Goal: Task Accomplishment & Management: Manage account settings

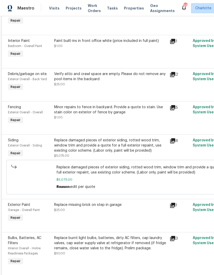
scroll to position [263, 0]
click at [15, 108] on span "Fencing" at bounding box center [14, 107] width 13 height 4
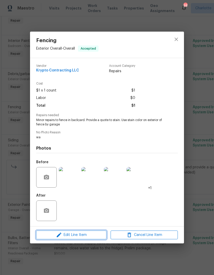
click at [63, 234] on span "Edit Line Item" at bounding box center [71, 234] width 67 height 6
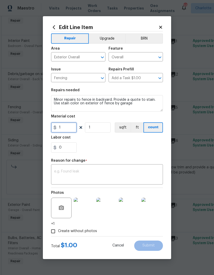
click at [70, 125] on input "1" at bounding box center [64, 127] width 26 height 10
type input "950"
click at [135, 150] on div "0" at bounding box center [107, 147] width 112 height 10
click at [139, 177] on textarea at bounding box center [107, 174] width 106 height 11
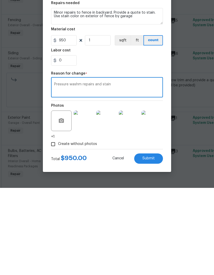
click at [81, 169] on textarea "Pressure washm repairs and stain" at bounding box center [107, 174] width 106 height 11
type textarea "Pressure wash, repairs and stain"
click at [154, 243] on span "Submit" at bounding box center [148, 245] width 12 height 4
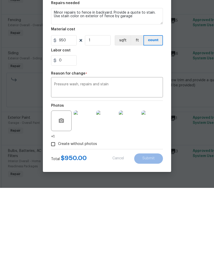
scroll to position [21, 0]
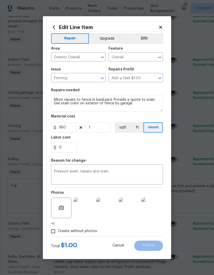
type input "1"
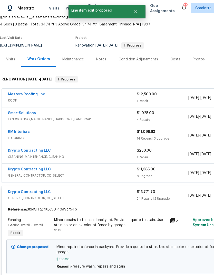
scroll to position [-3, -1]
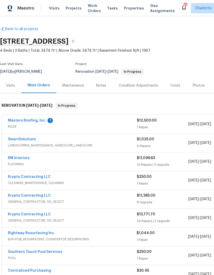
click at [18, 120] on link "Masters Roofing, Inc." at bounding box center [27, 121] width 38 height 4
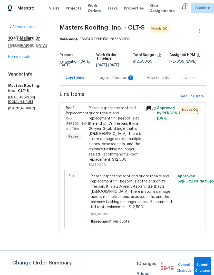
click at [127, 85] on div "Progress Updates 1" at bounding box center [115, 77] width 50 height 15
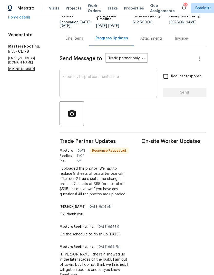
scroll to position [40, 0]
click at [74, 40] on div "Line Items" at bounding box center [74, 38] width 17 height 5
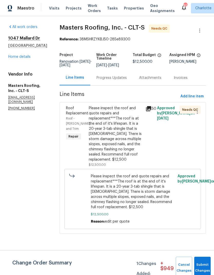
click at [121, 79] on div "Progress Updates" at bounding box center [111, 77] width 30 height 5
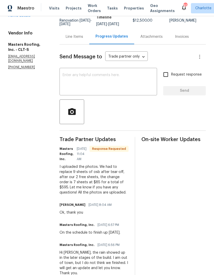
scroll to position [41, 0]
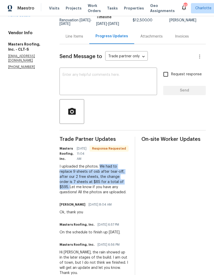
copy div "We had to replace 9 sheets of osb after tear-off, after our 2 free sheets, the …"
click at [81, 39] on div "Line Items" at bounding box center [74, 36] width 17 height 5
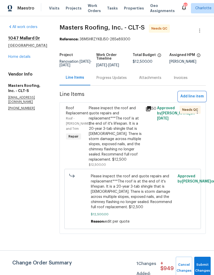
click at [195, 100] on span "Add line item" at bounding box center [191, 96] width 23 height 6
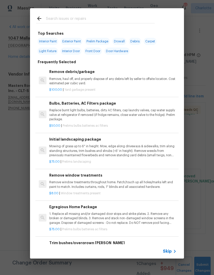
click at [55, 17] on input "text" at bounding box center [100, 19] width 109 height 8
type input "Roof"
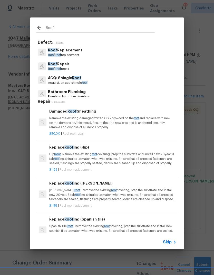
click at [57, 66] on p "Roof Repair" at bounding box center [58, 63] width 21 height 5
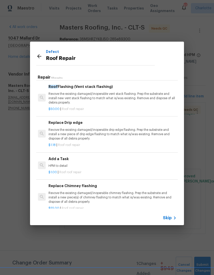
scroll to position [252, 1]
click at [60, 156] on h6 "Add a Task" at bounding box center [111, 159] width 127 height 6
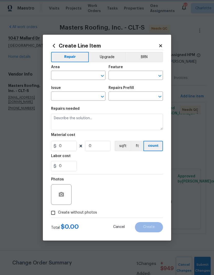
type input "Eaves and Trim"
type input "Roof Repair"
type textarea "HPM to detail"
type input "1"
type input "Add a Task $1.00"
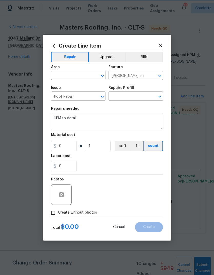
type input "1"
click at [65, 77] on input "text" at bounding box center [71, 76] width 40 height 8
click at [65, 85] on li "Roof" at bounding box center [78, 87] width 54 height 8
type input "Roof"
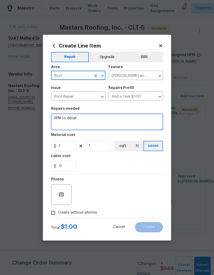
click at [60, 119] on textarea "HPM to detail" at bounding box center [107, 121] width 112 height 16
click at [57, 119] on textarea "HPM to detail" at bounding box center [107, 121] width 112 height 16
click at [59, 119] on textarea at bounding box center [107, 121] width 112 height 16
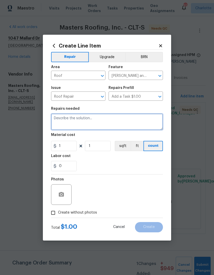
paste textarea "We had to replace 9 sheets of osb after tear-off, after our 2 free sheets, the …"
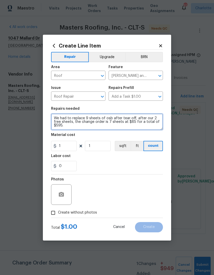
type textarea "We had to replace 9 sheets of osb after tear-off, after our 2 free sheets, the …"
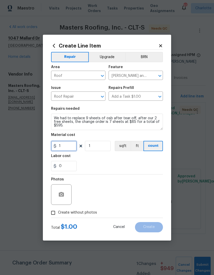
click at [66, 145] on input "1" at bounding box center [64, 146] width 26 height 10
type input "595"
click at [133, 163] on section "Repairs needed We had to replace 9 sheets of osb after tear-off, after our 2 fr…" at bounding box center [107, 139] width 112 height 70
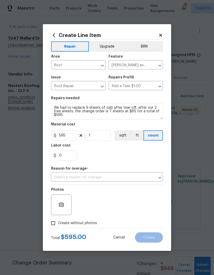
click at [134, 179] on input "text" at bounding box center [100, 177] width 98 height 8
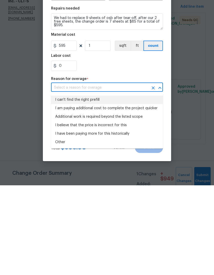
click at [63, 185] on li "I can't find the right prefill" at bounding box center [107, 189] width 112 height 8
type input "I can't find the right prefill"
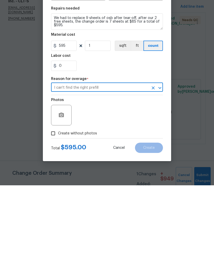
click at [52, 218] on input "Create without photos" at bounding box center [53, 223] width 10 height 10
checkbox input "true"
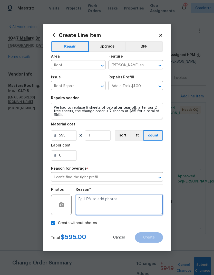
click at [126, 206] on textarea at bounding box center [119, 204] width 87 height 21
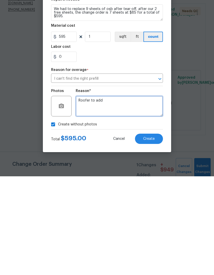
type textarea "Roofer to add"
click at [159, 232] on button "Create" at bounding box center [149, 237] width 28 height 10
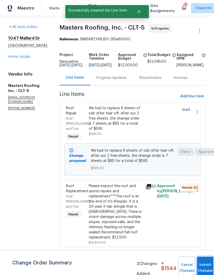
click at [206, 263] on button "Submit Changes" at bounding box center [205, 267] width 16 height 22
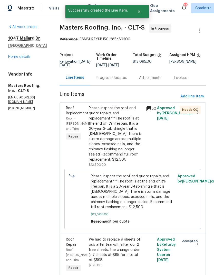
click at [113, 79] on div "Progress Updates" at bounding box center [111, 77] width 43 height 15
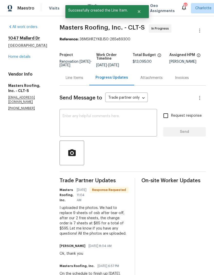
click at [114, 124] on textarea at bounding box center [108, 123] width 91 height 18
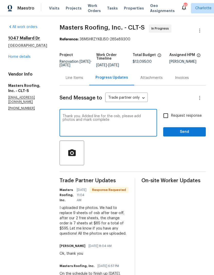
type textarea "Thank you. Added line for the osb, please add photos and mark complete"
click at [169, 119] on input "Request response" at bounding box center [165, 115] width 11 height 11
checkbox input "true"
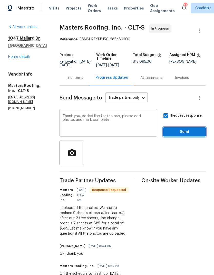
click at [189, 135] on span "Send" at bounding box center [184, 132] width 34 height 6
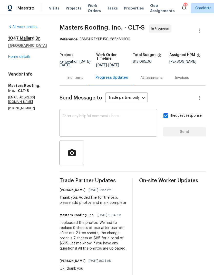
click at [77, 80] on div "Line Items" at bounding box center [74, 77] width 17 height 5
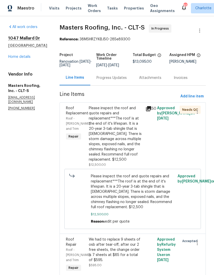
click at [151, 111] on icon at bounding box center [148, 108] width 5 height 5
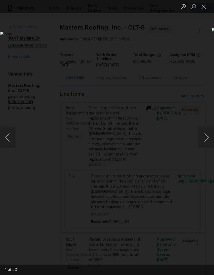
click at [206, 136] on button "Next image" at bounding box center [206, 137] width 15 height 21
click at [205, 133] on button "Next image" at bounding box center [206, 137] width 15 height 21
click at [204, 134] on button "Next image" at bounding box center [206, 137] width 15 height 21
click at [205, 132] on button "Next image" at bounding box center [206, 137] width 15 height 21
click at [205, 133] on button "Next image" at bounding box center [206, 137] width 15 height 21
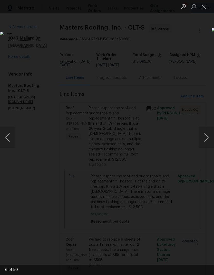
click at [204, 132] on button "Next image" at bounding box center [206, 137] width 15 height 21
click at [205, 131] on button "Next image" at bounding box center [206, 137] width 15 height 21
click at [205, 130] on button "Next image" at bounding box center [206, 137] width 15 height 21
click at [204, 132] on button "Next image" at bounding box center [206, 137] width 15 height 21
click at [205, 130] on button "Next image" at bounding box center [206, 137] width 15 height 21
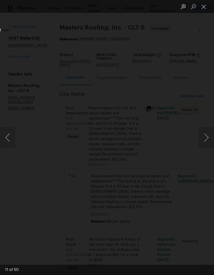
click at [205, 131] on button "Next image" at bounding box center [206, 137] width 15 height 21
click at [205, 132] on button "Next image" at bounding box center [206, 137] width 15 height 21
click at [206, 131] on button "Next image" at bounding box center [206, 137] width 15 height 21
click at [204, 131] on button "Next image" at bounding box center [206, 137] width 15 height 21
click at [205, 130] on button "Next image" at bounding box center [206, 137] width 15 height 21
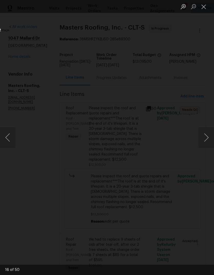
click at [205, 130] on button "Next image" at bounding box center [206, 137] width 15 height 21
click at [207, 130] on button "Next image" at bounding box center [206, 137] width 15 height 21
click at [207, 131] on button "Next image" at bounding box center [206, 137] width 15 height 21
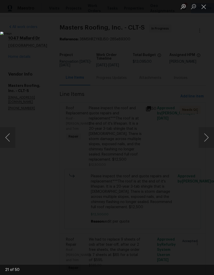
click at [208, 131] on button "Next image" at bounding box center [206, 137] width 15 height 21
click at [211, 129] on button "Next image" at bounding box center [206, 137] width 15 height 21
click at [208, 130] on button "Next image" at bounding box center [206, 137] width 15 height 21
click at [210, 128] on button "Next image" at bounding box center [206, 137] width 15 height 21
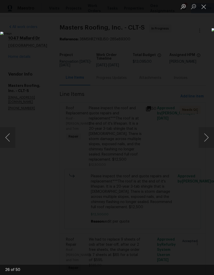
click at [209, 129] on button "Next image" at bounding box center [206, 137] width 15 height 21
click at [207, 132] on button "Next image" at bounding box center [206, 137] width 15 height 21
click at [208, 132] on button "Next image" at bounding box center [206, 137] width 15 height 21
click at [208, 131] on button "Next image" at bounding box center [206, 137] width 15 height 21
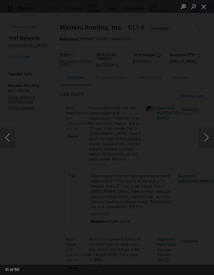
click at [211, 132] on button "Next image" at bounding box center [206, 137] width 15 height 21
click at [205, 8] on button "Close lightbox" at bounding box center [204, 6] width 10 height 9
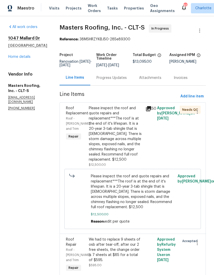
click at [9, 58] on link "Home details" at bounding box center [19, 57] width 22 height 4
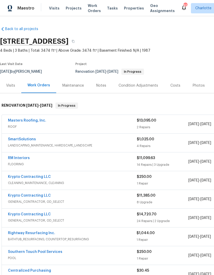
click at [18, 122] on link "Masters Roofing, Inc." at bounding box center [27, 121] width 38 height 4
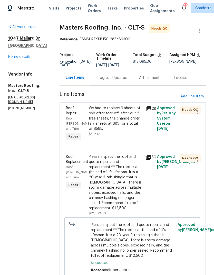
click at [116, 80] on div "Progress Updates" at bounding box center [111, 77] width 30 height 5
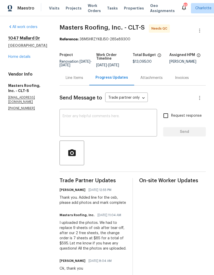
click at [77, 79] on div "Line Items" at bounding box center [74, 77] width 17 height 5
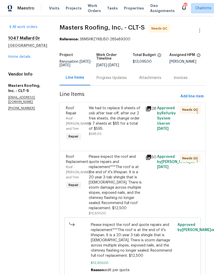
click at [150, 159] on icon at bounding box center [148, 156] width 5 height 5
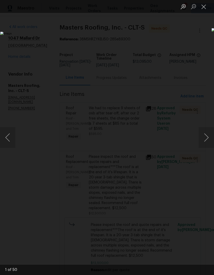
click at [204, 6] on button "Close lightbox" at bounding box center [204, 6] width 10 height 9
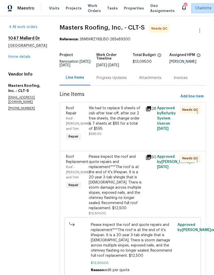
click at [151, 111] on icon at bounding box center [148, 108] width 5 height 5
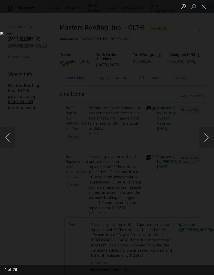
click at [207, 131] on button "Next image" at bounding box center [206, 137] width 15 height 21
click at [207, 132] on button "Next image" at bounding box center [206, 137] width 15 height 21
click at [206, 131] on button "Next image" at bounding box center [206, 137] width 15 height 21
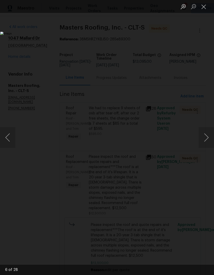
click at [206, 130] on button "Next image" at bounding box center [206, 137] width 15 height 21
click at [203, 7] on button "Close lightbox" at bounding box center [204, 6] width 10 height 9
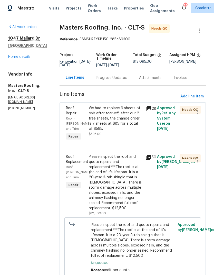
click at [76, 114] on div "Roof Repair" at bounding box center [76, 110] width 20 height 10
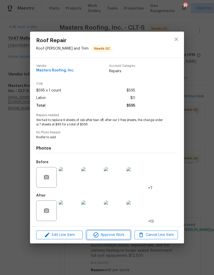
click at [114, 238] on span "Approve Work" at bounding box center [108, 234] width 40 height 6
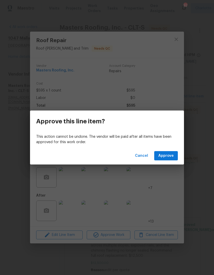
click at [174, 156] on button "Approve" at bounding box center [166, 155] width 24 height 9
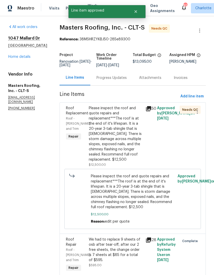
click at [77, 115] on span "Roof Replacement" at bounding box center [77, 110] width 22 height 9
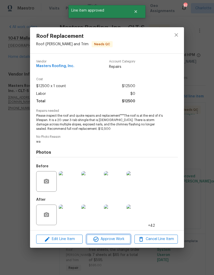
click at [121, 241] on span "Approve Work" at bounding box center [108, 239] width 40 height 6
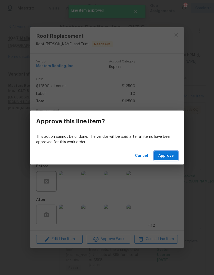
click at [163, 155] on span "Approve" at bounding box center [165, 155] width 15 height 6
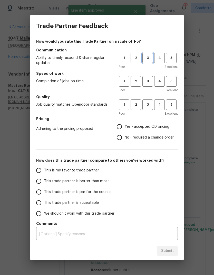
click at [148, 54] on button "3" at bounding box center [147, 58] width 11 height 11
click at [149, 82] on span "3" at bounding box center [147, 81] width 9 height 6
click at [152, 103] on span "3" at bounding box center [147, 105] width 9 height 6
click at [121, 124] on input "Yes - accepted OD pricing" at bounding box center [119, 126] width 11 height 11
radio input "true"
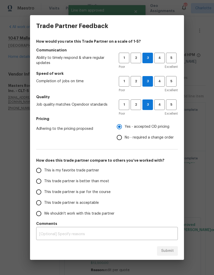
click at [47, 184] on label "This trade partner is better than most" at bounding box center [73, 181] width 81 height 11
click at [44, 184] on input "This trade partner is better than most" at bounding box center [38, 181] width 11 height 11
click at [166, 251] on span "Submit" at bounding box center [167, 250] width 13 height 6
radio input "true"
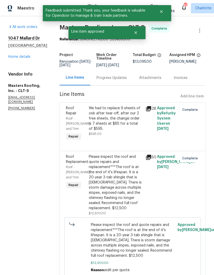
click at [10, 55] on link "Home details" at bounding box center [19, 57] width 22 height 4
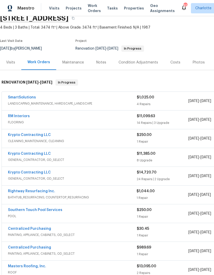
scroll to position [23, 0]
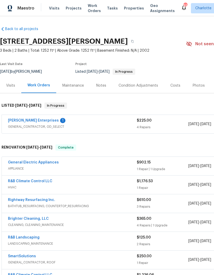
click at [20, 120] on link "Nordman Enterprises" at bounding box center [33, 121] width 51 height 4
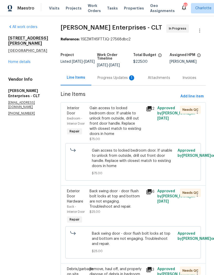
click at [147, 108] on icon at bounding box center [149, 108] width 5 height 5
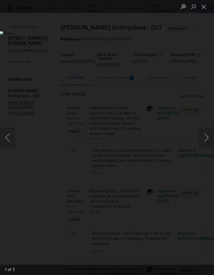
click at [205, 138] on button "Next image" at bounding box center [206, 137] width 15 height 21
click at [206, 136] on button "Next image" at bounding box center [206, 137] width 15 height 21
click at [208, 7] on button "Close lightbox" at bounding box center [204, 6] width 10 height 9
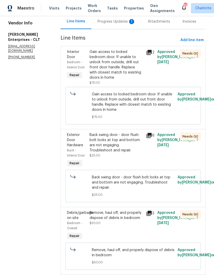
scroll to position [57, 0]
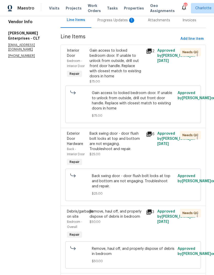
click at [152, 131] on div "6" at bounding box center [149, 148] width 11 height 39
click at [147, 131] on icon at bounding box center [149, 133] width 5 height 5
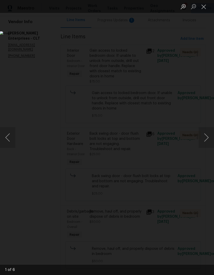
click at [202, 140] on button "Next image" at bounding box center [206, 137] width 15 height 21
click at [200, 140] on button "Next image" at bounding box center [206, 137] width 15 height 21
click at [201, 139] on button "Next image" at bounding box center [206, 137] width 15 height 21
click at [201, 140] on button "Next image" at bounding box center [206, 137] width 15 height 21
click at [200, 139] on button "Next image" at bounding box center [206, 137] width 15 height 21
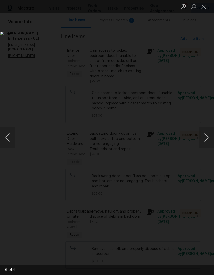
click at [202, 139] on button "Next image" at bounding box center [206, 137] width 15 height 21
click at [205, 8] on button "Close lightbox" at bounding box center [204, 6] width 10 height 9
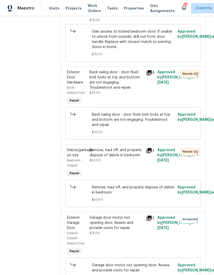
scroll to position [122, 0]
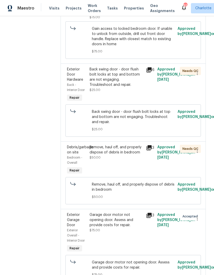
click at [147, 145] on icon at bounding box center [149, 147] width 5 height 5
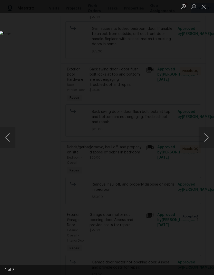
click at [206, 137] on button "Next image" at bounding box center [206, 137] width 15 height 21
click at [204, 137] on button "Next image" at bounding box center [206, 137] width 15 height 21
click at [205, 136] on button "Next image" at bounding box center [206, 137] width 15 height 21
click at [203, 6] on button "Close lightbox" at bounding box center [204, 6] width 10 height 9
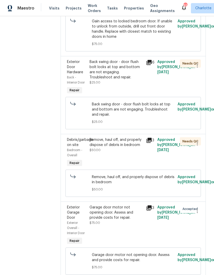
scroll to position [129, 0]
click at [146, 206] on icon at bounding box center [149, 208] width 6 height 6
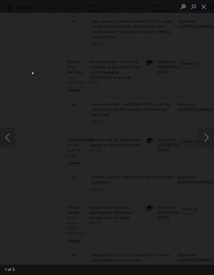
click at [208, 138] on button "Next image" at bounding box center [206, 137] width 15 height 21
click at [207, 138] on button "Next image" at bounding box center [206, 137] width 15 height 21
click at [206, 136] on button "Next image" at bounding box center [206, 137] width 15 height 21
click at [208, 134] on button "Next image" at bounding box center [206, 137] width 15 height 21
click at [204, 4] on button "Close lightbox" at bounding box center [204, 6] width 10 height 9
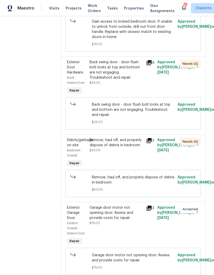
click at [70, 209] on span "Exterior Garage Door" at bounding box center [73, 213] width 13 height 14
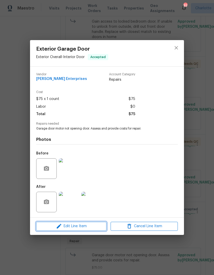
click at [83, 226] on span "Edit Line Item" at bounding box center [71, 226] width 67 height 6
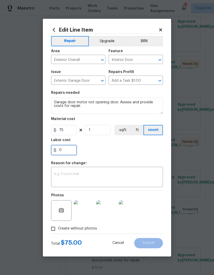
click at [71, 148] on input "0" at bounding box center [64, 150] width 26 height 10
type input "50"
click at [65, 170] on div "x ​" at bounding box center [107, 177] width 112 height 19
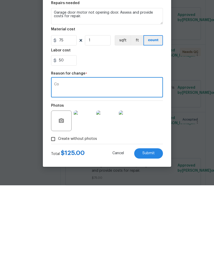
type textarea "Co"
click at [156, 238] on button "Submit" at bounding box center [148, 243] width 29 height 10
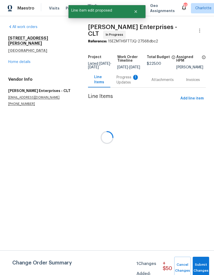
scroll to position [0, 0]
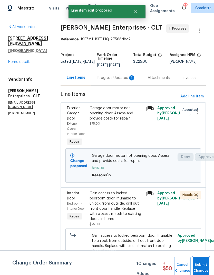
click at [203, 265] on span "Submit Changes" at bounding box center [200, 267] width 11 height 12
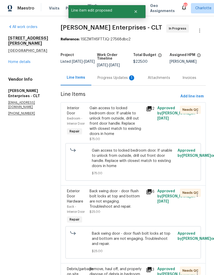
click at [105, 79] on div "Progress Updates 1" at bounding box center [117, 77] width 38 height 5
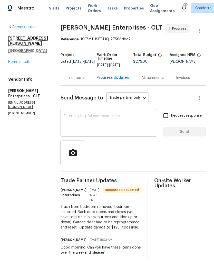
click at [73, 74] on div "Line Items" at bounding box center [76, 77] width 30 height 15
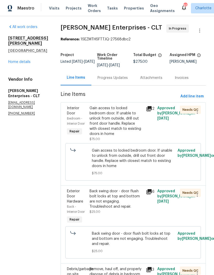
click at [98, 79] on div "Progress Updates" at bounding box center [113, 77] width 30 height 5
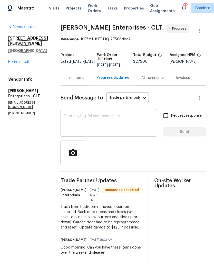
click at [69, 124] on textarea at bounding box center [109, 123] width 90 height 18
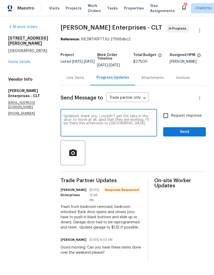
type textarea "Updated, thank you. I couldn’t get the tabs in the door to move at all, glad th…"
click at [193, 129] on span "Send" at bounding box center [184, 132] width 34 height 6
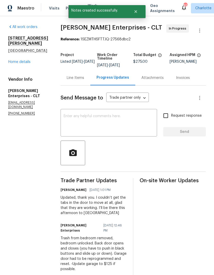
click at [15, 60] on link "Home details" at bounding box center [19, 62] width 22 height 4
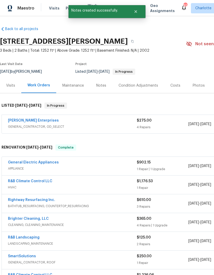
click at [19, 119] on link "[PERSON_NAME] Enterprises" at bounding box center [33, 121] width 51 height 4
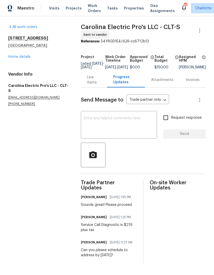
click at [89, 85] on div "Line Items" at bounding box center [94, 80] width 14 height 10
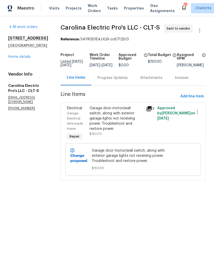
click at [79, 110] on span "Electrical" at bounding box center [74, 108] width 15 height 4
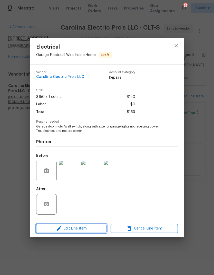
click at [88, 228] on span "Edit Line Item" at bounding box center [71, 228] width 67 height 6
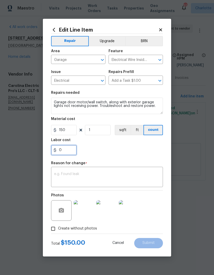
click at [66, 145] on input "0" at bounding box center [64, 150] width 26 height 10
click at [66, 154] on input "0" at bounding box center [64, 150] width 26 height 10
type input "75"
click at [126, 154] on div "75" at bounding box center [107, 150] width 112 height 10
click at [132, 177] on textarea at bounding box center [107, 177] width 106 height 11
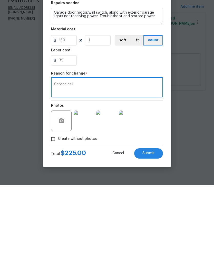
type textarea "Service call"
click at [151, 241] on span "Submit" at bounding box center [148, 243] width 12 height 4
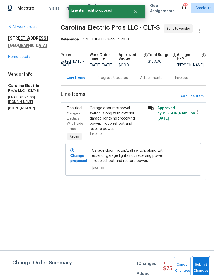
click at [200, 265] on span "Submit Changes" at bounding box center [200, 267] width 11 height 12
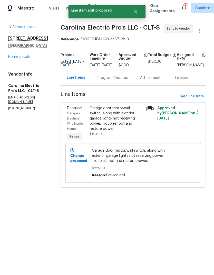
click at [115, 80] on div "Progress Updates" at bounding box center [113, 77] width 30 height 5
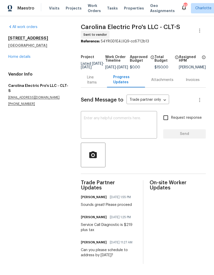
click at [12, 57] on link "Home details" at bounding box center [19, 57] width 22 height 4
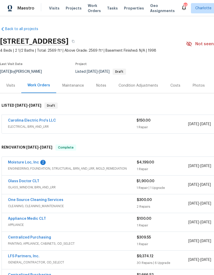
click at [16, 162] on link "Moisture Loc, Inc" at bounding box center [23, 162] width 31 height 4
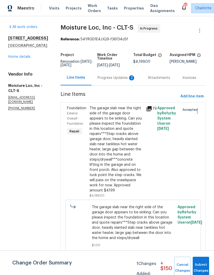
click at [114, 79] on div "Progress Updates 2" at bounding box center [117, 77] width 38 height 5
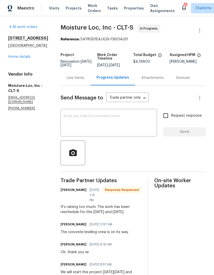
click at [121, 115] on textarea at bounding box center [109, 123] width 90 height 18
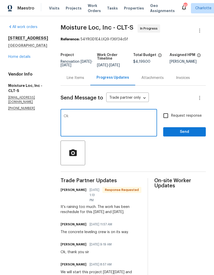
type textarea "Ok"
click at [196, 130] on span "Send" at bounding box center [184, 132] width 34 height 6
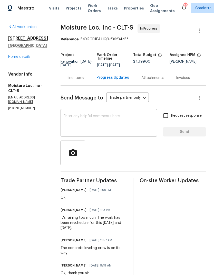
click at [11, 59] on link "Home details" at bounding box center [19, 57] width 22 height 4
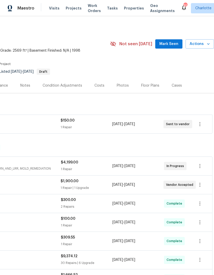
scroll to position [0, 76]
click at [169, 43] on span "Mark Seen" at bounding box center [168, 44] width 19 height 6
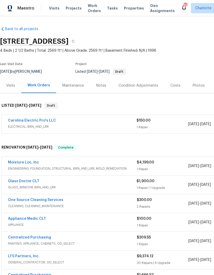
scroll to position [0, 0]
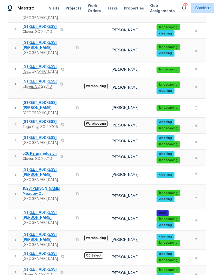
scroll to position [124, 0]
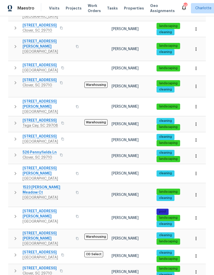
click at [15, 170] on icon "button" at bounding box center [15, 173] width 6 height 6
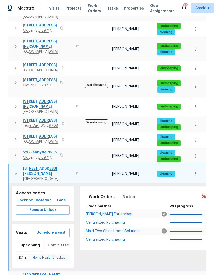
click at [56, 242] on span "Completed" at bounding box center [59, 245] width 22 height 6
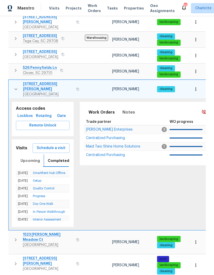
scroll to position [209, 0]
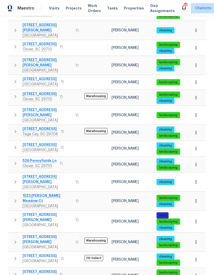
scroll to position [105, 0]
click at [15, 179] on icon "button" at bounding box center [15, 182] width 6 height 6
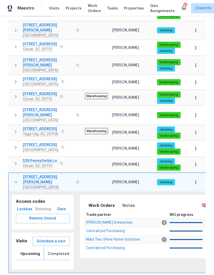
click at [55, 250] on span "Completed" at bounding box center [59, 253] width 22 height 6
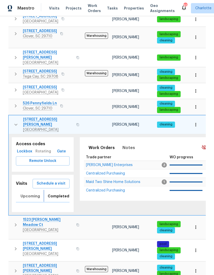
scroll to position [173, 0]
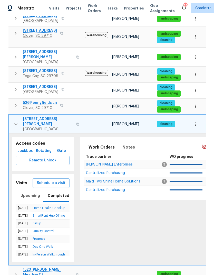
click at [40, 206] on link "Home Health Checkup" at bounding box center [49, 207] width 33 height 3
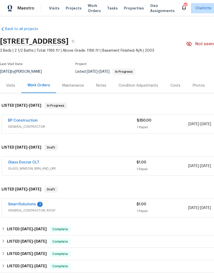
click at [80, 119] on div "BP Construction" at bounding box center [72, 121] width 129 height 6
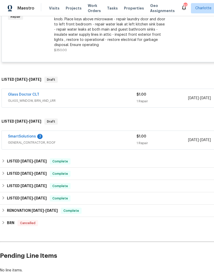
scroll to position [148, 0]
click at [22, 138] on link "SmartSolutions" at bounding box center [22, 136] width 28 height 4
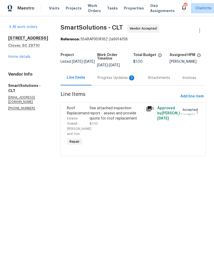
click at [119, 79] on div "Progress Updates 3" at bounding box center [117, 77] width 38 height 5
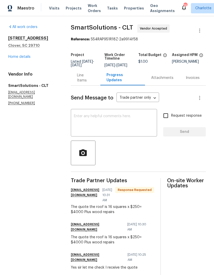
click at [88, 85] on div "Line Items" at bounding box center [86, 77] width 30 height 15
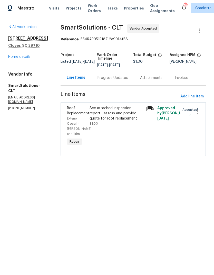
click at [110, 81] on div "Progress Updates" at bounding box center [112, 77] width 43 height 15
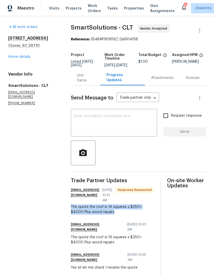
copy div "The quote the roof is 16 squares x $250= $4000 Plus wood repairs"
click at [89, 83] on div "Line Items" at bounding box center [85, 78] width 17 height 10
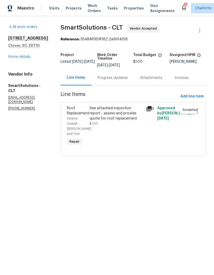
click at [83, 109] on div "Roof Replacement" at bounding box center [77, 110] width 20 height 10
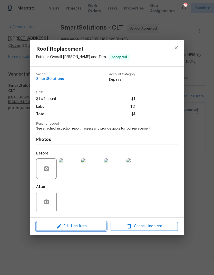
click at [84, 226] on span "Edit Line Item" at bounding box center [71, 226] width 67 height 6
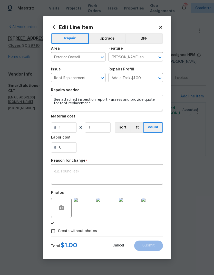
click at [90, 173] on textarea at bounding box center [107, 174] width 106 height 11
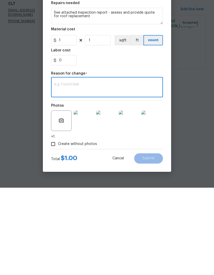
click at [81, 169] on textarea at bounding box center [107, 174] width 106 height 11
paste textarea "The quote the roof is 16 squares x $250= $4000 Plus wood repairs"
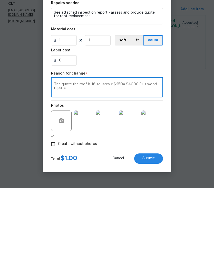
type textarea "The quote the roof is 16 squares x $250= $4000 Plus wood repairs"
click at [69, 122] on input "1" at bounding box center [64, 127] width 26 height 10
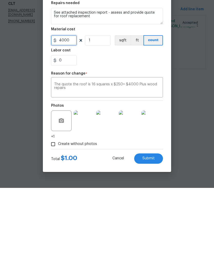
type input "4000"
click at [135, 165] on div "The quote the roof is 16 squares x $250= $4000 Plus wood repairs x ​" at bounding box center [107, 174] width 112 height 19
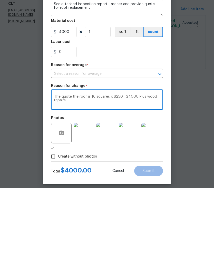
click at [129, 157] on input "text" at bounding box center [100, 161] width 98 height 8
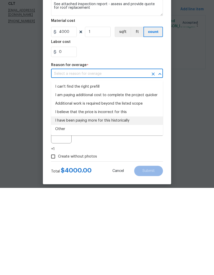
click at [121, 203] on li "I have been paying more for this historically" at bounding box center [107, 207] width 112 height 8
type input "I have been paying more for this historically"
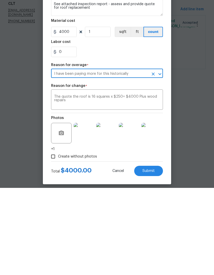
click at [152, 256] on span "Submit" at bounding box center [148, 258] width 12 height 4
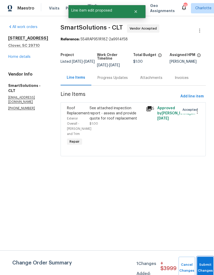
click at [201, 267] on span "Submit Changes" at bounding box center [205, 267] width 11 height 12
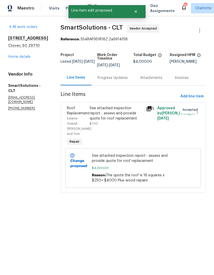
click at [123, 78] on div "Progress Updates" at bounding box center [113, 77] width 30 height 5
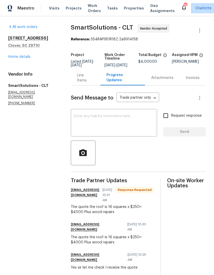
click at [126, 128] on textarea at bounding box center [114, 123] width 80 height 18
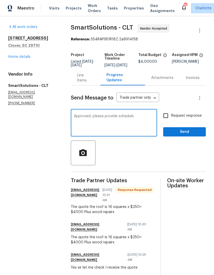
type textarea "Approved, please provide schedule"
click at [167, 121] on input "Request response" at bounding box center [165, 115] width 11 height 11
checkbox input "true"
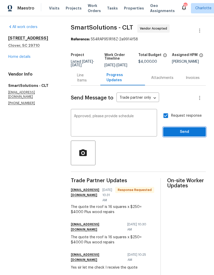
click at [192, 131] on button "Send" at bounding box center [184, 131] width 43 height 9
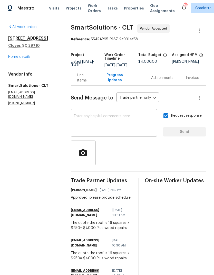
click at [14, 56] on link "Home details" at bounding box center [19, 57] width 22 height 4
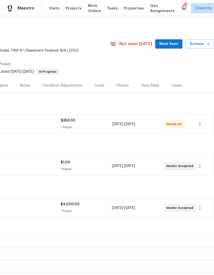
scroll to position [0, 76]
click at [172, 44] on span "Mark Seen" at bounding box center [168, 44] width 19 height 6
click at [172, 43] on span "Mark Seen" at bounding box center [168, 44] width 19 height 6
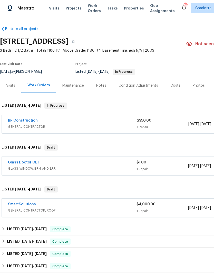
scroll to position [0, 0]
click at [99, 89] on div "Notes" at bounding box center [101, 85] width 22 height 15
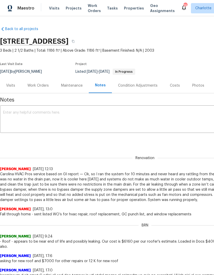
click at [148, 117] on textarea at bounding box center [145, 120] width 284 height 18
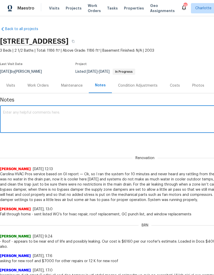
click at [37, 88] on div "Work Orders" at bounding box center [37, 85] width 21 height 5
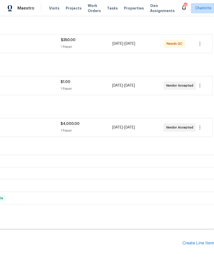
scroll to position [80, 76]
click at [198, 242] on div "Create Line Item" at bounding box center [198, 243] width 32 height 5
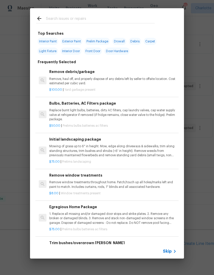
click at [84, 16] on input "text" at bounding box center [100, 19] width 109 height 8
type input "Leak"
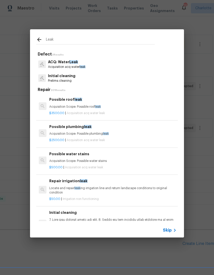
click at [57, 129] on h6 "Possible plumbing leak" at bounding box center [112, 127] width 127 height 6
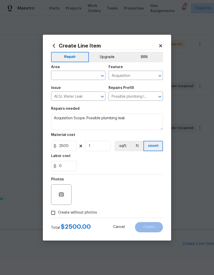
click at [66, 75] on input "text" at bounding box center [71, 76] width 40 height 8
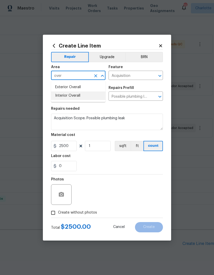
click at [84, 99] on li "Interior Overall" at bounding box center [78, 95] width 54 height 8
type input "Interior Overall"
click at [138, 76] on input "Acquisition" at bounding box center [129, 76] width 40 height 8
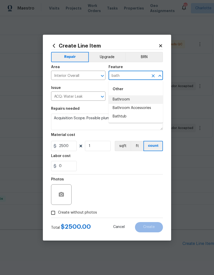
click at [139, 98] on li "Bathroom" at bounding box center [136, 99] width 54 height 8
type input "Bathroom"
click at [116, 161] on div "0" at bounding box center [107, 166] width 112 height 10
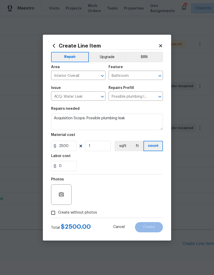
click at [89, 94] on input "ACQ: Water Leak" at bounding box center [71, 97] width 40 height 8
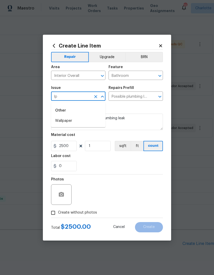
type input "l"
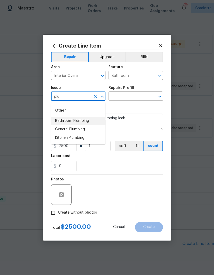
click at [86, 121] on li "Bathroom Plumbing" at bounding box center [78, 120] width 54 height 8
type input "Bathroom Plumbing"
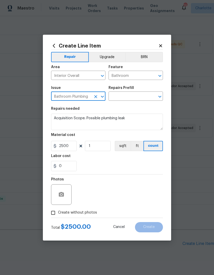
click at [138, 97] on input "text" at bounding box center [129, 97] width 40 height 8
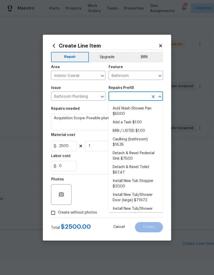
click at [133, 121] on li "Add a Task $1.00" at bounding box center [136, 122] width 54 height 8
type input "Add a Task $1.00"
type input "Plumbing"
type textarea "HPM to detail"
type input "Add a Task $1.00"
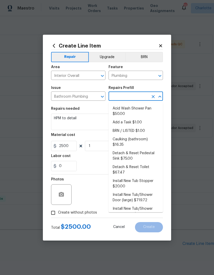
type input "1"
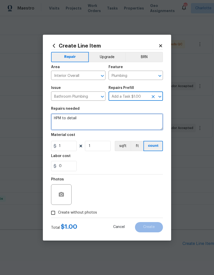
click at [57, 121] on textarea "HPM to detail" at bounding box center [107, 121] width 112 height 16
click at [57, 120] on textarea "HPM to detail" at bounding box center [107, 121] width 112 height 16
click at [59, 117] on textarea "HPM to detail" at bounding box center [107, 121] width 112 height 16
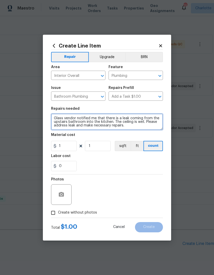
type textarea "Glass vendor notified me that there is a leak coming from the upstairs bathroom…"
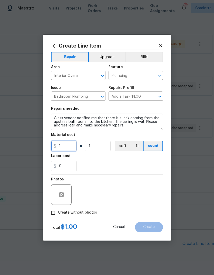
click at [67, 146] on input "1" at bounding box center [64, 146] width 26 height 10
type input "250"
click at [95, 169] on div "0" at bounding box center [107, 166] width 112 height 10
click at [51, 215] on input "Create without photos" at bounding box center [53, 213] width 10 height 10
checkbox input "true"
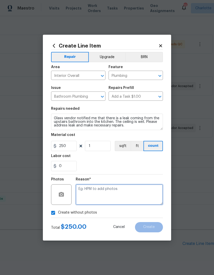
click at [145, 193] on textarea at bounding box center [119, 194] width 87 height 21
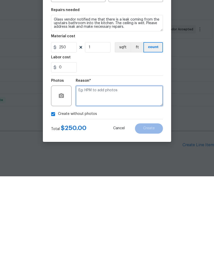
type textarea "C"
type textarea "Leak"
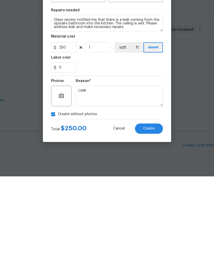
click at [150, 225] on span "Create" at bounding box center [149, 227] width 12 height 4
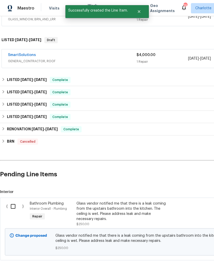
scroll to position [149, 0]
click at [13, 201] on input "checkbox" at bounding box center [15, 206] width 15 height 11
checkbox input "true"
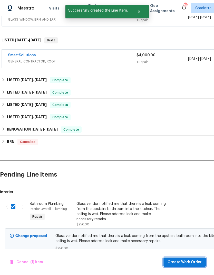
click at [190, 259] on span "Create Work Order" at bounding box center [185, 262] width 34 height 6
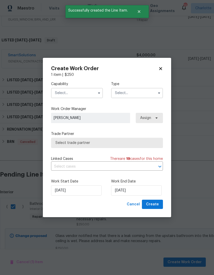
click at [82, 92] on input "text" at bounding box center [77, 93] width 52 height 10
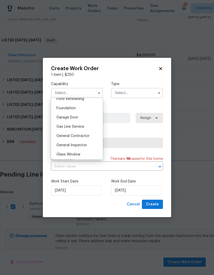
scroll to position [213, 0]
click at [86, 138] on div "General Contractor" at bounding box center [76, 135] width 49 height 9
type input "General Contractor"
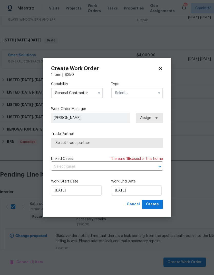
click at [143, 93] on input "text" at bounding box center [137, 93] width 52 height 10
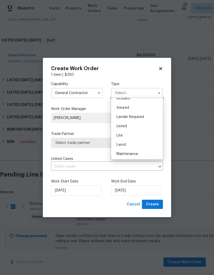
scroll to position [33, 0]
click at [139, 128] on div "Listed" at bounding box center [136, 125] width 49 height 9
type input "Listed"
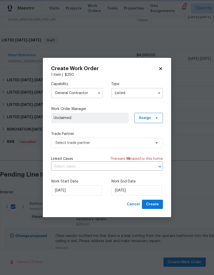
scroll to position [0, 0]
click at [159, 120] on span "Assign" at bounding box center [148, 118] width 28 height 10
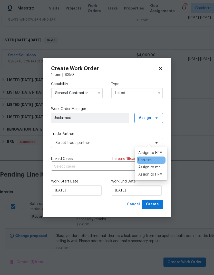
click at [156, 150] on div "Assign to HPM" at bounding box center [150, 152] width 24 height 5
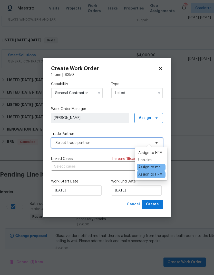
click at [112, 143] on span "Select trade partner" at bounding box center [103, 142] width 96 height 5
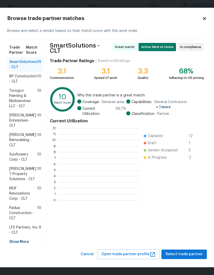
scroll to position [1, 1]
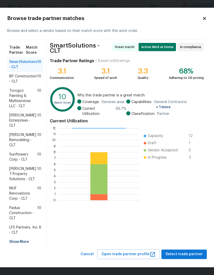
click at [16, 103] on span "Torogoz Painting & Multiservices LLC - CLT" at bounding box center [23, 98] width 28 height 21
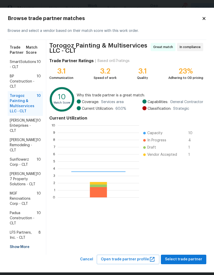
scroll to position [72, 81]
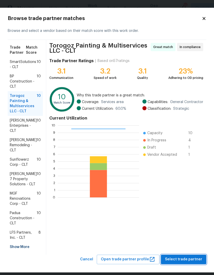
click at [192, 259] on span "Select trade partner" at bounding box center [183, 259] width 37 height 6
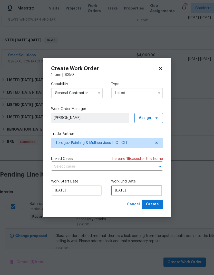
click at [140, 194] on input "8/11/2025" at bounding box center [136, 190] width 51 height 10
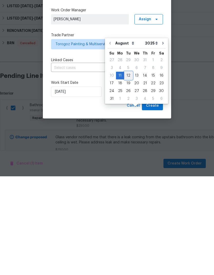
click at [127, 170] on div "12" at bounding box center [128, 173] width 8 height 7
type input "8/12/2025"
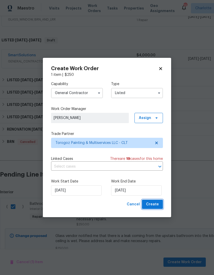
click at [152, 208] on button "Create" at bounding box center [152, 203] width 21 height 9
checkbox input "false"
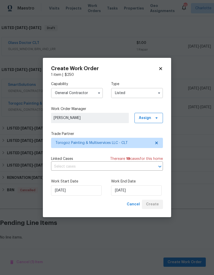
scroll to position [99, 0]
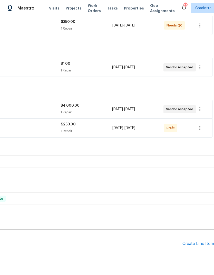
scroll to position [99, 76]
click at [200, 129] on icon "button" at bounding box center [200, 128] width 6 height 6
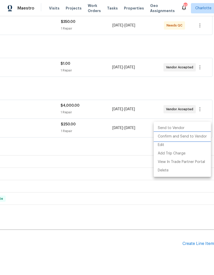
click at [192, 138] on li "Confirm and Send to Vendor" at bounding box center [182, 136] width 57 height 8
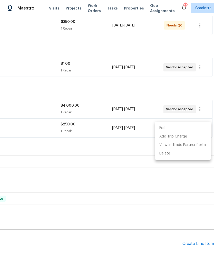
click at [103, 149] on div at bounding box center [107, 137] width 214 height 275
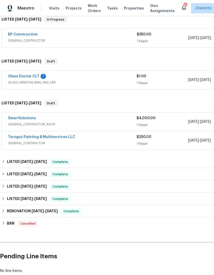
scroll to position [85, 0]
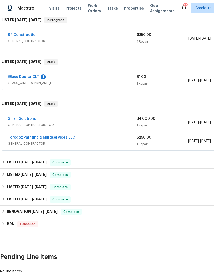
click at [17, 76] on link "Glass Doctor CLT" at bounding box center [23, 77] width 31 height 4
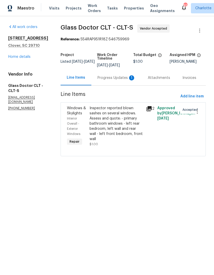
click at [110, 78] on div "Progress Updates 1" at bounding box center [117, 77] width 38 height 5
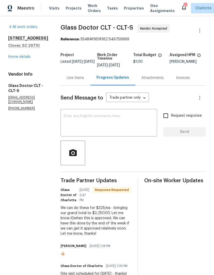
click at [67, 78] on div "Line Items" at bounding box center [75, 77] width 17 height 5
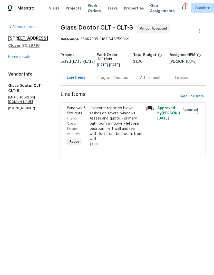
click at [147, 108] on icon at bounding box center [149, 108] width 5 height 5
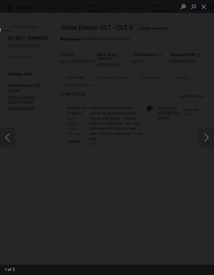
click at [206, 139] on button "Next image" at bounding box center [206, 137] width 15 height 21
click at [209, 137] on button "Next image" at bounding box center [206, 137] width 15 height 21
click at [203, 8] on button "Close lightbox" at bounding box center [204, 6] width 10 height 9
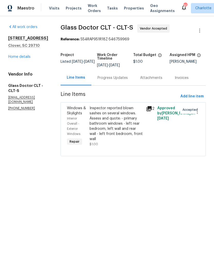
click at [98, 77] on div "Progress Updates" at bounding box center [113, 77] width 30 height 5
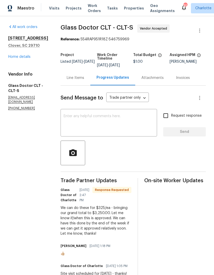
click at [67, 78] on div "Line Items" at bounding box center [75, 77] width 17 height 5
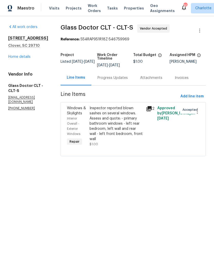
click at [147, 108] on icon at bounding box center [149, 108] width 5 height 5
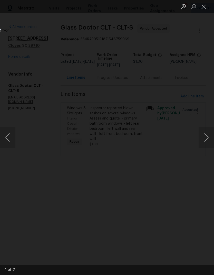
click at [204, 5] on button "Close lightbox" at bounding box center [204, 6] width 10 height 9
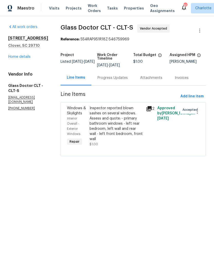
click at [105, 79] on div "Progress Updates" at bounding box center [113, 77] width 30 height 5
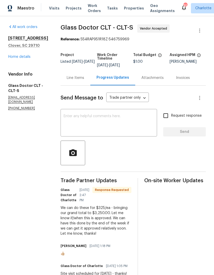
click at [110, 131] on textarea at bounding box center [109, 123] width 90 height 18
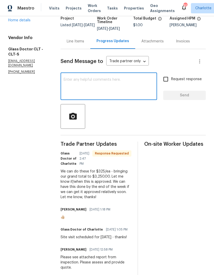
scroll to position [36, 0]
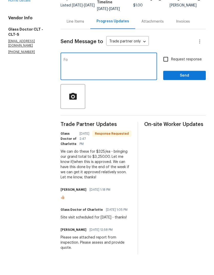
type textarea "F"
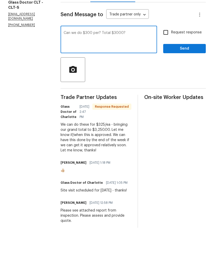
click at [64, 78] on textarea "Can we do $300 per? Total $3000?" at bounding box center [109, 87] width 90 height 18
type textarea "Can we do $300 per? Total $3000?"
click at [168, 74] on input "Request response" at bounding box center [165, 79] width 11 height 11
checkbox input "true"
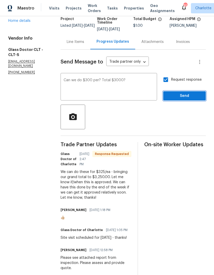
click at [188, 93] on span "Send" at bounding box center [184, 96] width 34 height 6
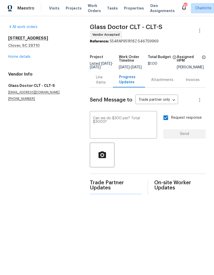
scroll to position [0, 0]
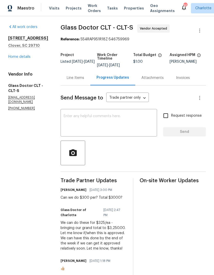
click at [67, 78] on div "Line Items" at bounding box center [75, 77] width 17 height 5
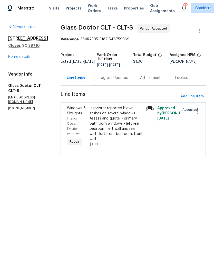
click at [13, 59] on link "Home details" at bounding box center [19, 57] width 22 height 4
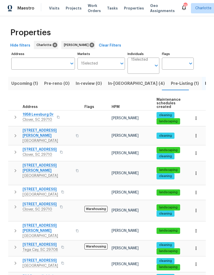
scroll to position [4, 0]
click at [195, 208] on icon "button" at bounding box center [195, 210] width 5 height 5
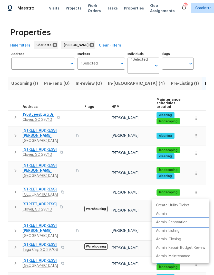
click at [187, 221] on p "Admin: Renovation" at bounding box center [172, 221] width 32 height 5
